Goal: Find contact information: Find contact information

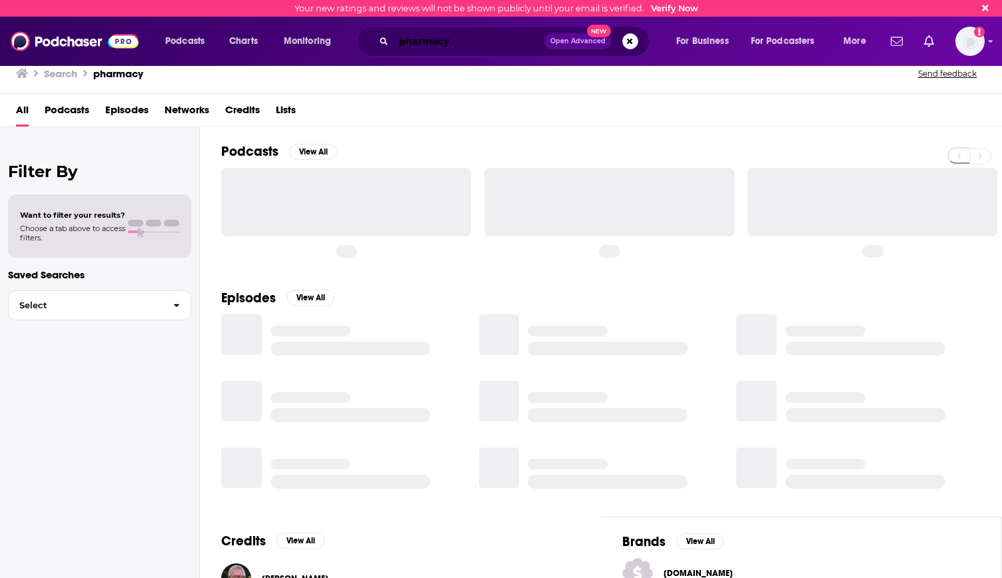
click at [403, 43] on input "pharmacy" at bounding box center [469, 41] width 151 height 21
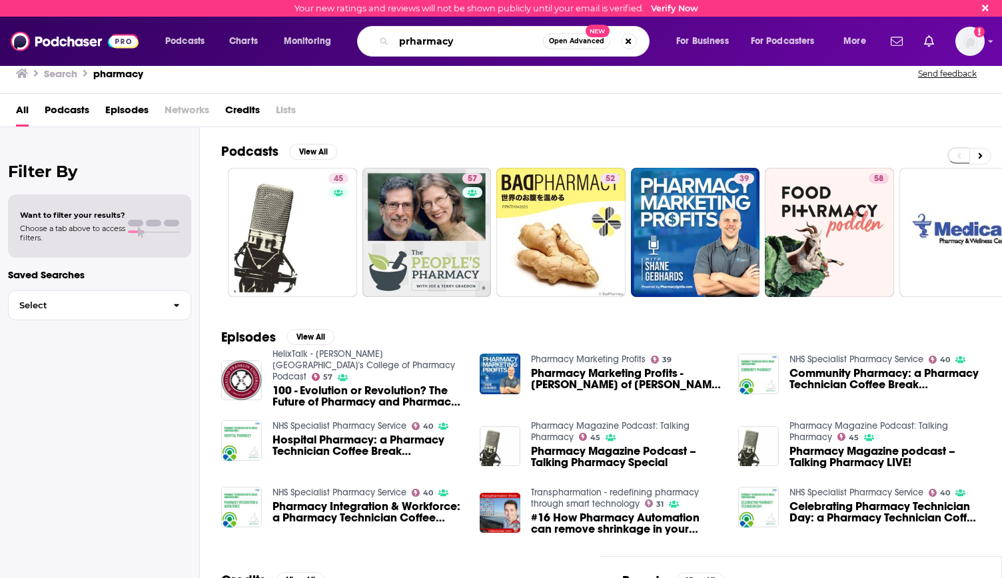
click at [457, 39] on input "prharmacy" at bounding box center [468, 41] width 149 height 21
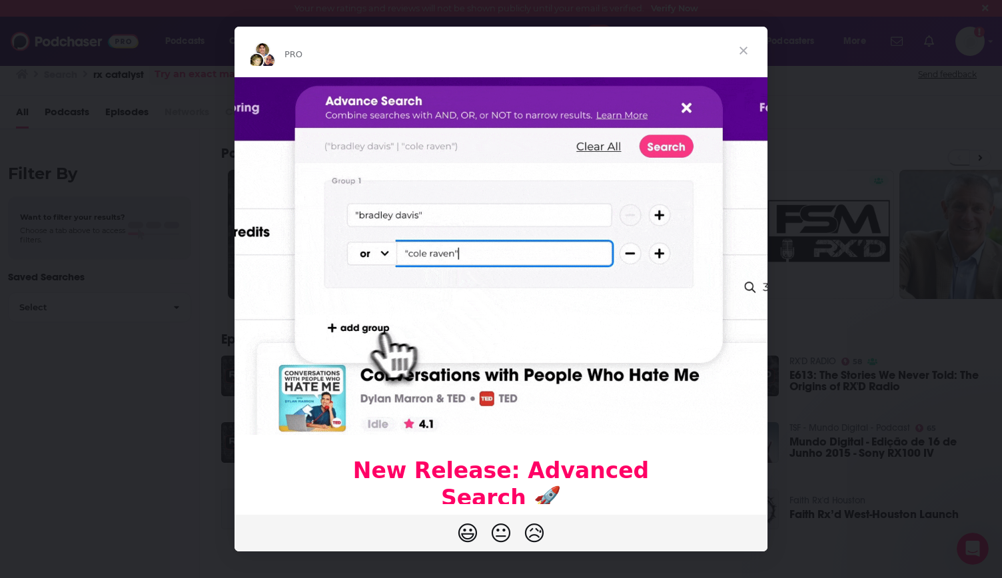
click at [741, 48] on span "Close" at bounding box center [743, 51] width 48 height 48
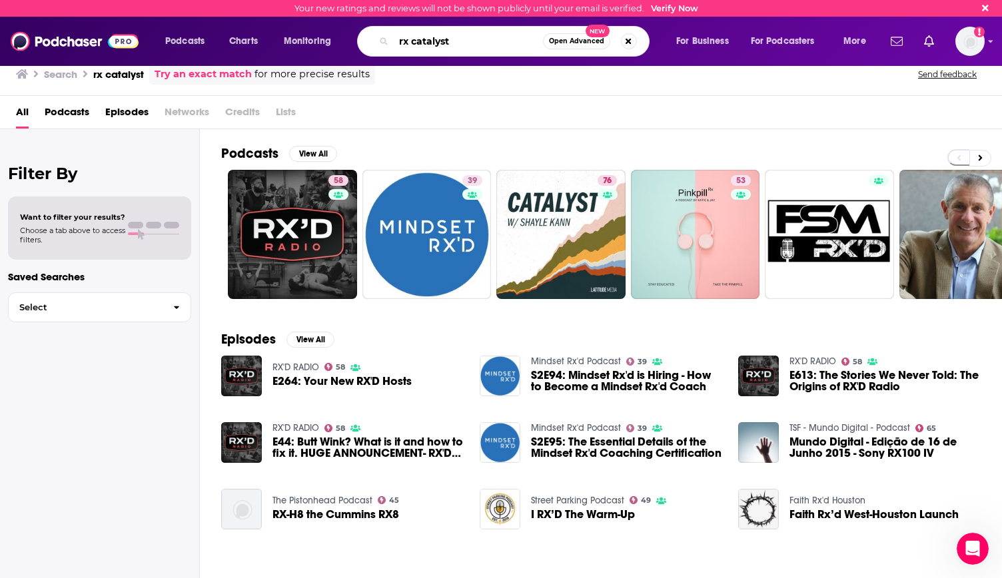
drag, startPoint x: 412, startPoint y: 42, endPoint x: 382, endPoint y: 42, distance: 29.3
click at [382, 42] on div "rx catalyst Open Advanced New" at bounding box center [503, 41] width 292 height 31
click at [461, 41] on input "catalyst" at bounding box center [468, 41] width 149 height 21
type input "catalyst pharmacy podcast"
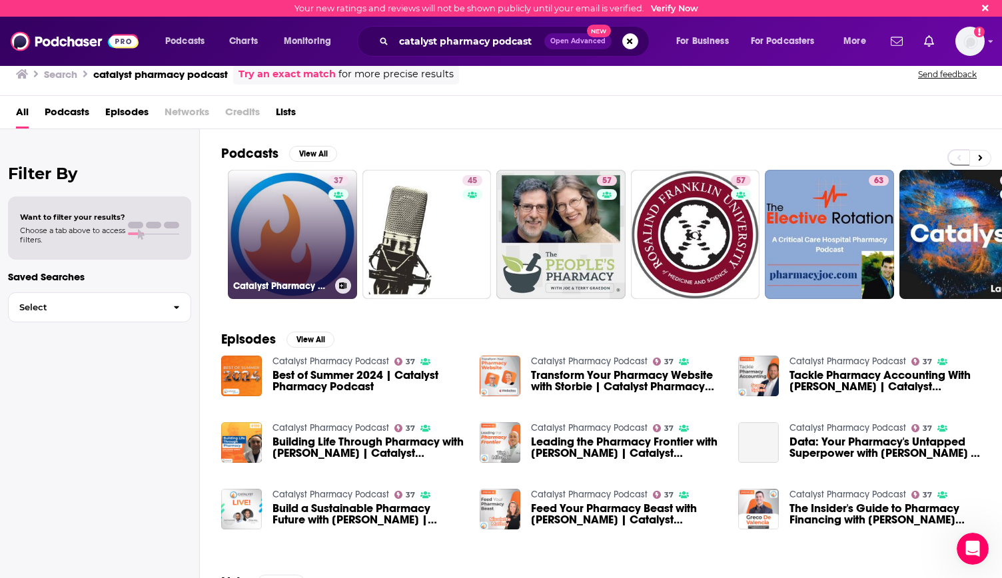
click at [278, 249] on link "37 Catalyst Pharmacy Podcast" at bounding box center [292, 234] width 129 height 129
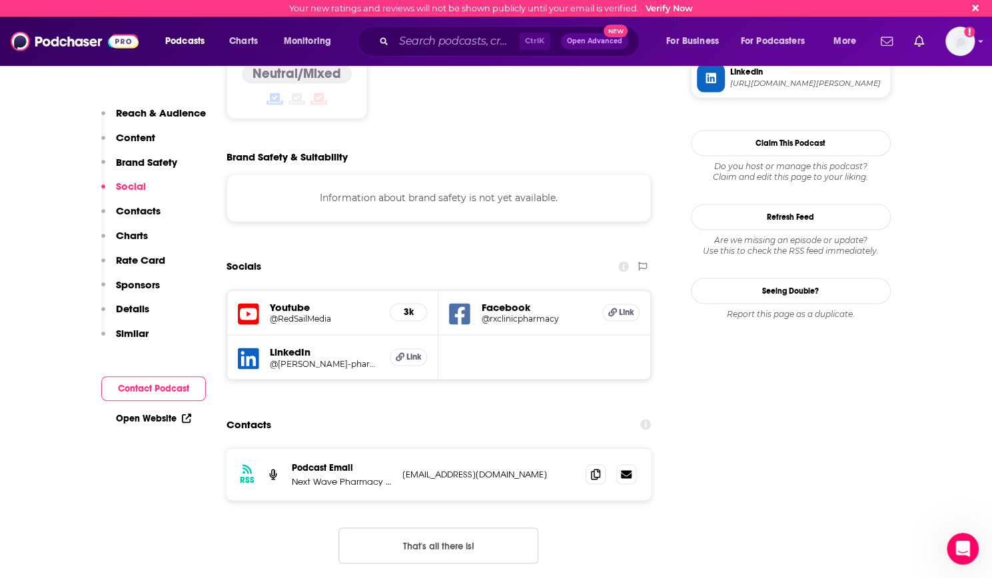
scroll to position [1127, 0]
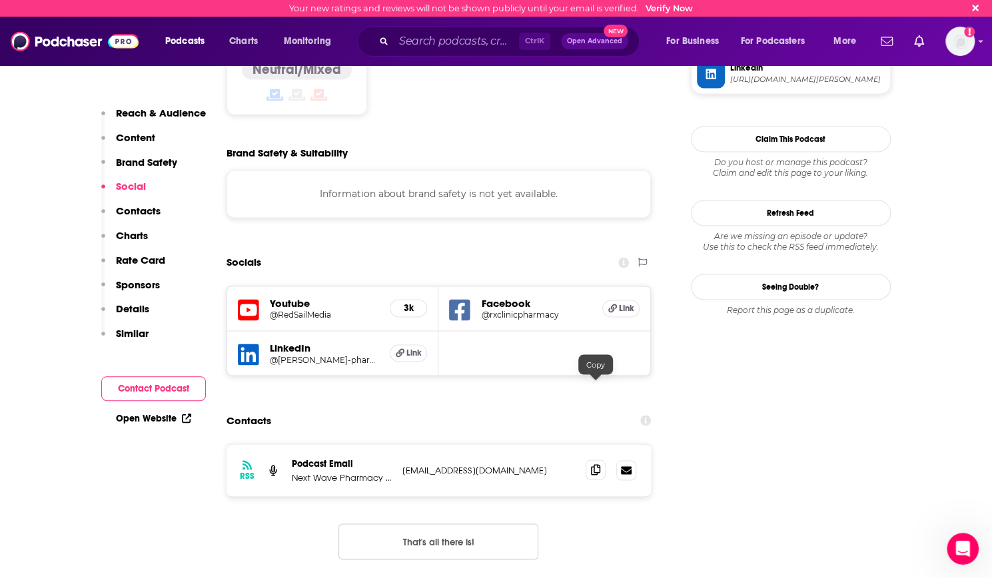
click at [591, 464] on icon at bounding box center [595, 469] width 9 height 11
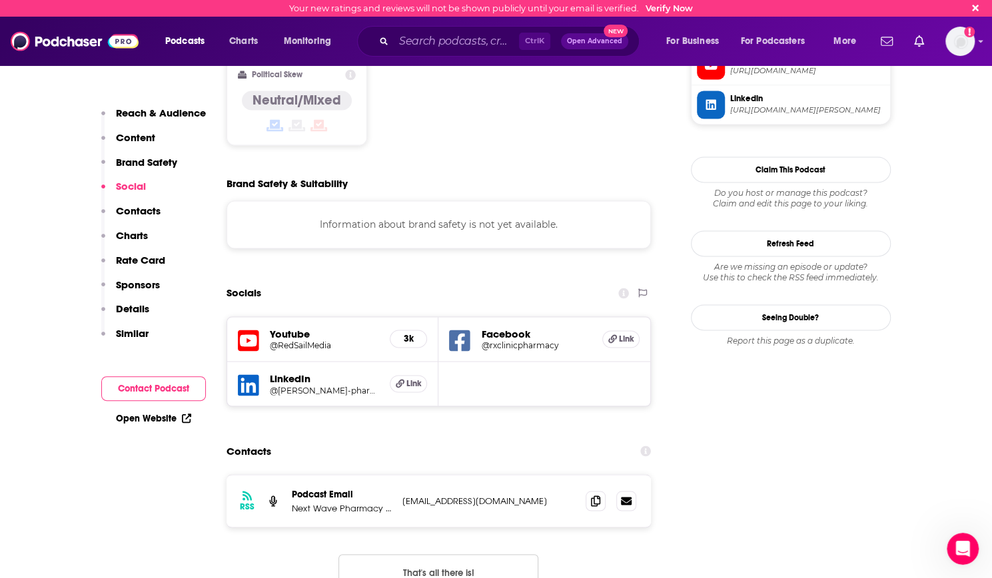
scroll to position [1087, 0]
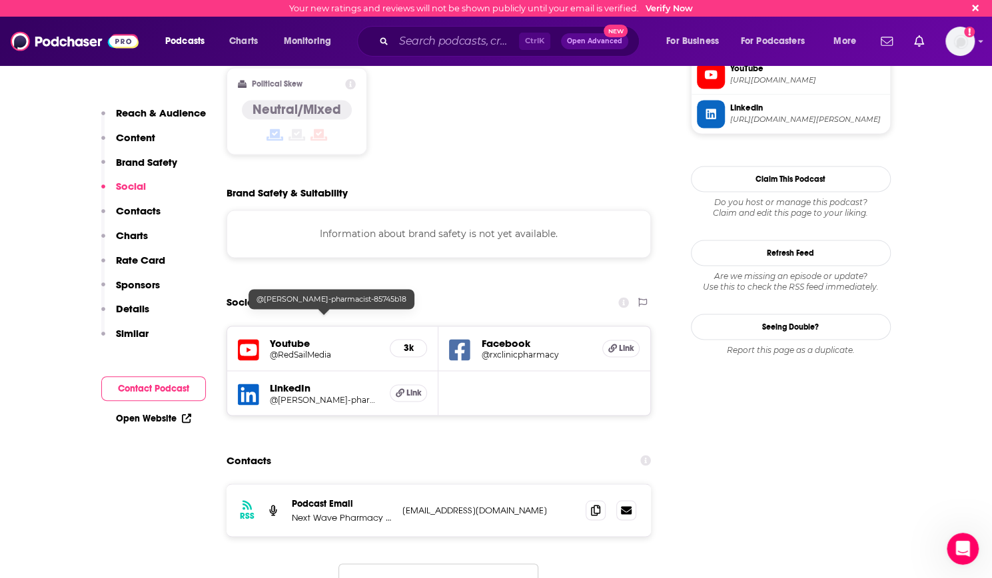
click at [325, 394] on h5 "@[PERSON_NAME]-pharmacist-85745b18" at bounding box center [325, 399] width 110 height 10
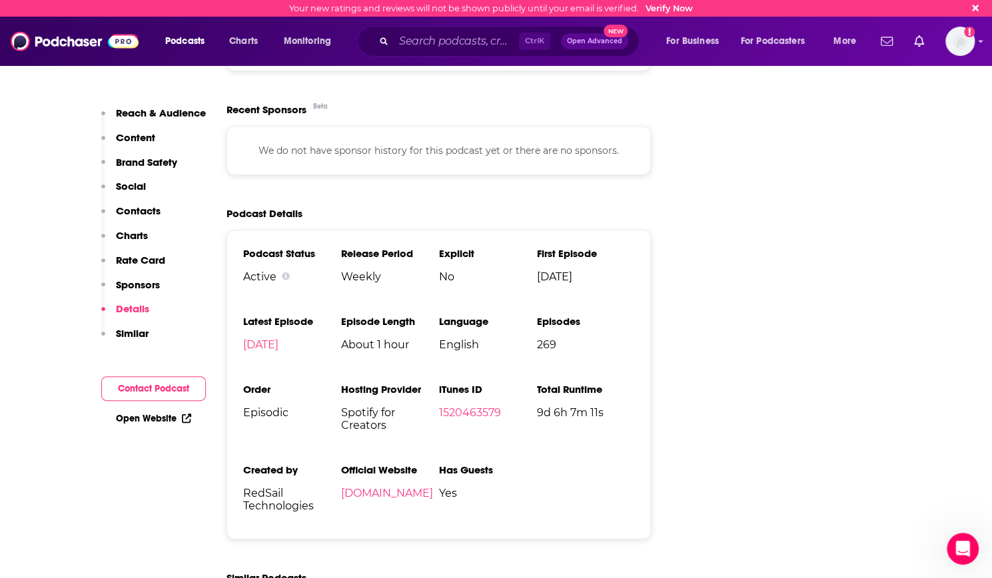
scroll to position [1948, 0]
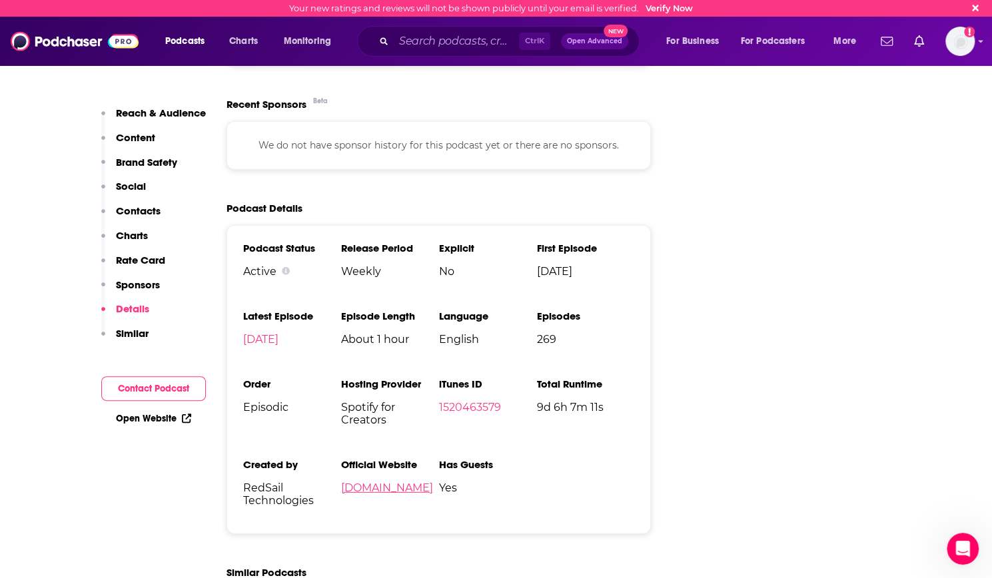
click at [368, 482] on link "[DOMAIN_NAME]" at bounding box center [386, 488] width 92 height 13
